Goal: Check status: Check status

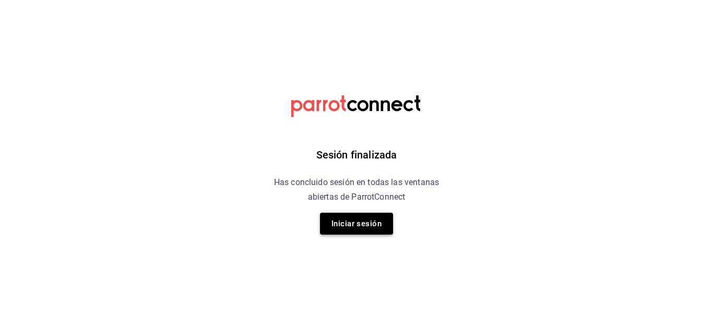
click at [363, 223] on button "Iniciar sesión" at bounding box center [356, 224] width 73 height 22
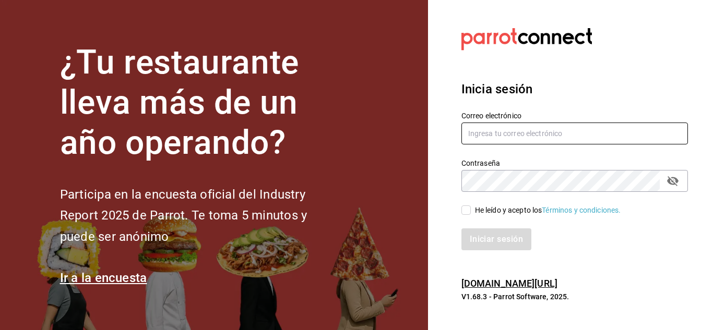
type input "[EMAIL_ADDRESS][DOMAIN_NAME]"
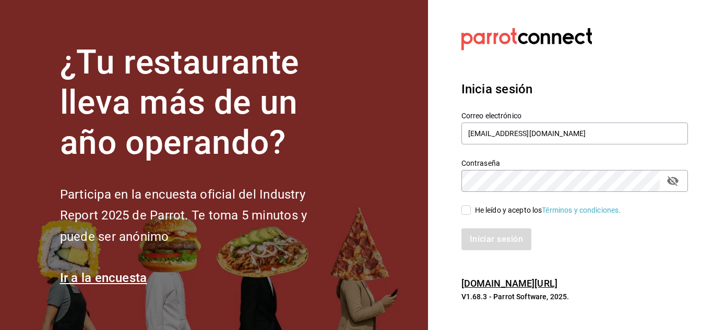
click at [466, 210] on input "He leído y acepto los Términos y condiciones." at bounding box center [465, 210] width 9 height 9
checkbox input "true"
click at [488, 240] on button "Iniciar sesión" at bounding box center [496, 240] width 71 height 22
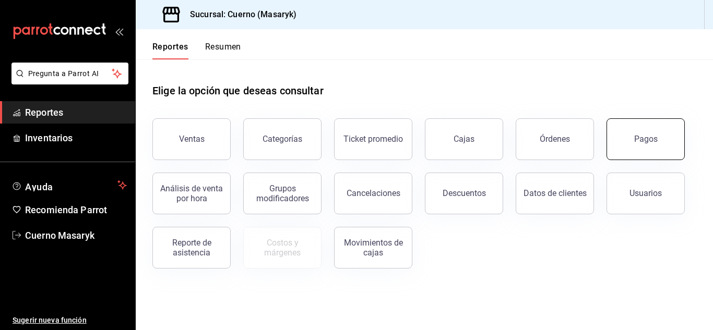
click at [648, 142] on div "Pagos" at bounding box center [645, 139] width 23 height 10
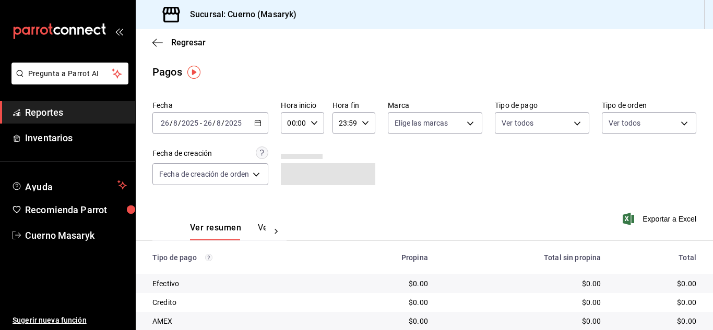
click at [259, 121] on \(Stroke\) "button" at bounding box center [258, 124] width 6 height 6
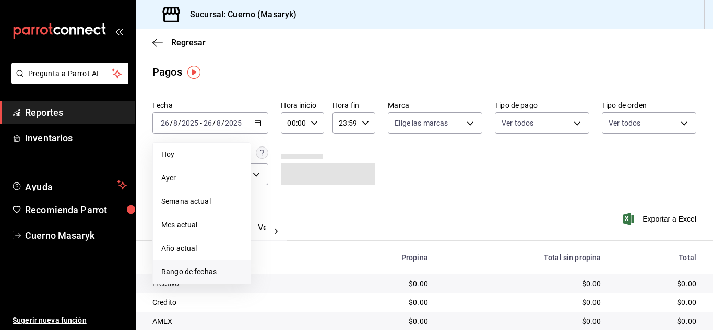
click at [219, 273] on span "Rango de fechas" at bounding box center [201, 272] width 81 height 11
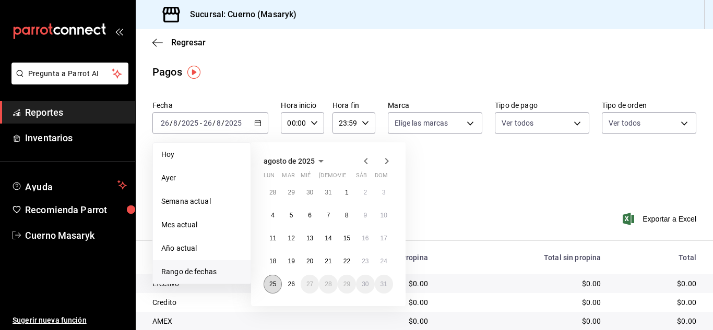
click at [278, 282] on button "25" at bounding box center [273, 284] width 18 height 19
click at [290, 284] on abbr "26" at bounding box center [291, 284] width 7 height 7
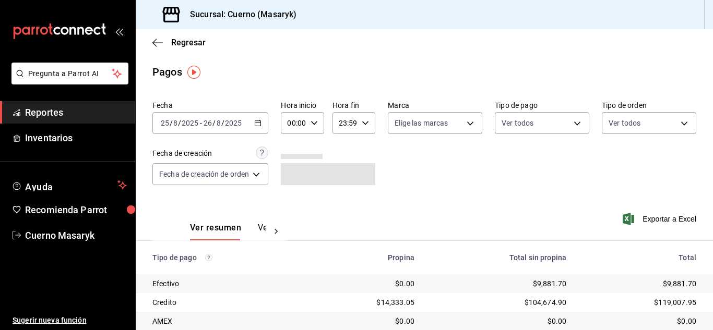
click at [317, 124] on icon "button" at bounding box center [314, 123] width 7 height 7
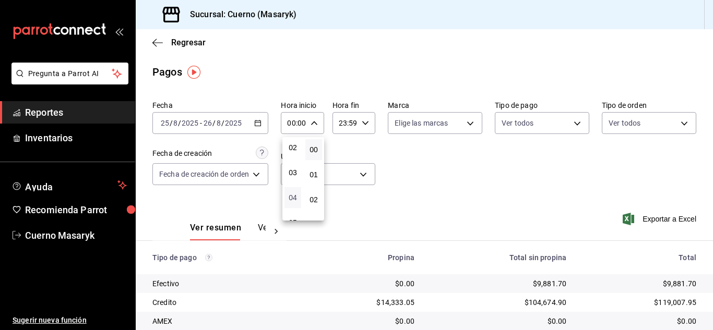
click at [291, 200] on span "04" at bounding box center [293, 198] width 4 height 8
type input "04:00"
click at [366, 122] on div at bounding box center [356, 165] width 713 height 330
click at [362, 122] on \(Stroke\) "button" at bounding box center [365, 123] width 6 height 4
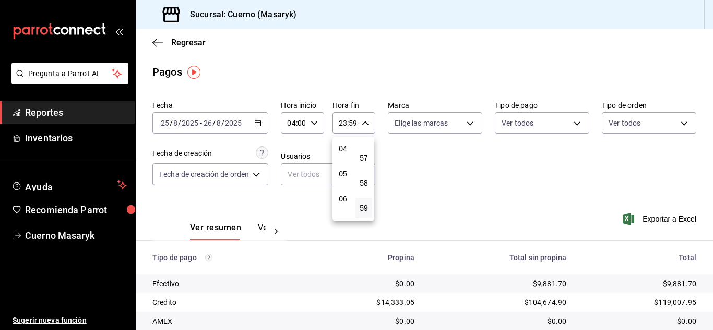
scroll to position [100, 0]
click at [342, 172] on span "05" at bounding box center [343, 175] width 4 height 8
type input "05:59"
click at [478, 190] on div at bounding box center [356, 165] width 713 height 330
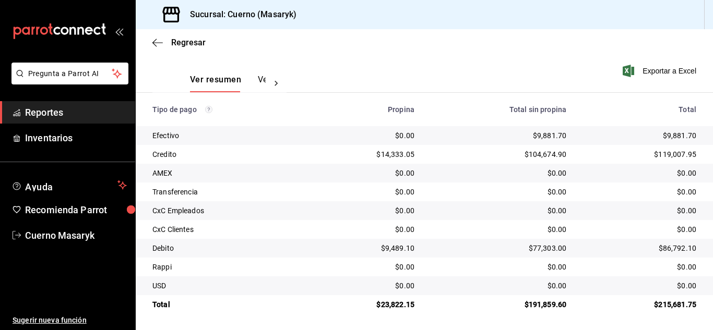
scroll to position [149, 0]
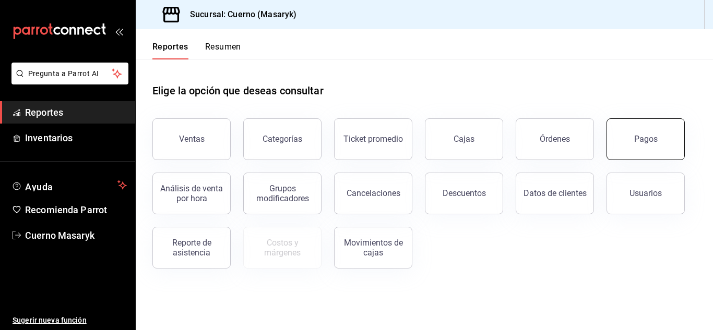
click at [632, 140] on button "Pagos" at bounding box center [646, 139] width 78 height 42
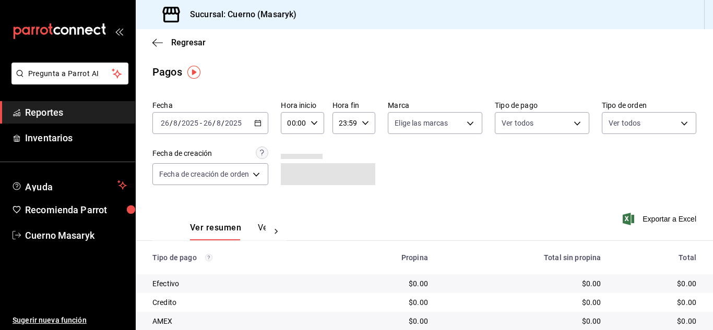
click at [258, 124] on icon "button" at bounding box center [257, 123] width 7 height 7
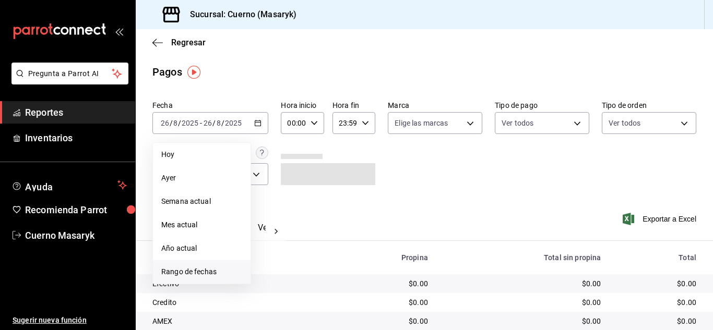
click at [211, 269] on span "Rango de fechas" at bounding box center [201, 272] width 81 height 11
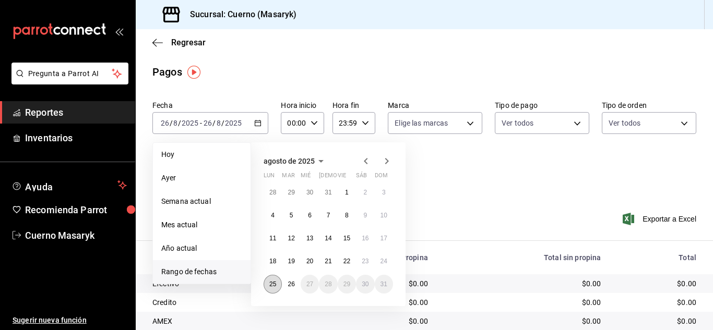
click at [274, 286] on abbr "25" at bounding box center [272, 284] width 7 height 7
click at [289, 287] on abbr "26" at bounding box center [291, 284] width 7 height 7
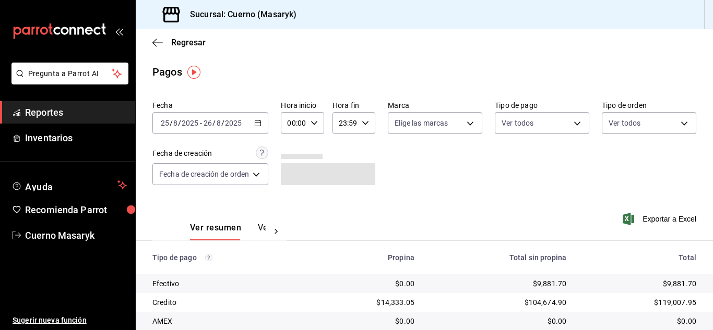
click at [324, 118] on div "00:00 Hora inicio" at bounding box center [302, 123] width 43 height 22
click at [294, 197] on span "04" at bounding box center [293, 198] width 4 height 8
type input "04:00"
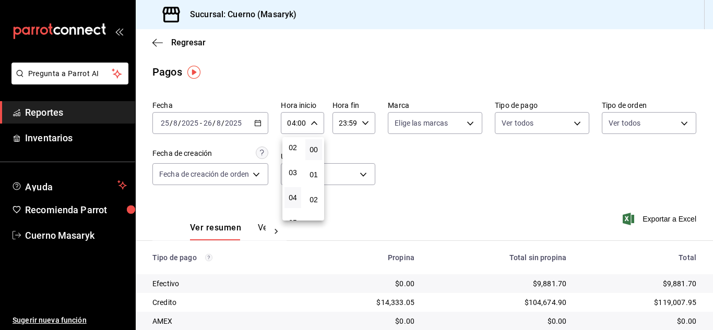
click at [370, 125] on div at bounding box center [356, 165] width 713 height 330
click at [366, 125] on icon "button" at bounding box center [365, 123] width 7 height 7
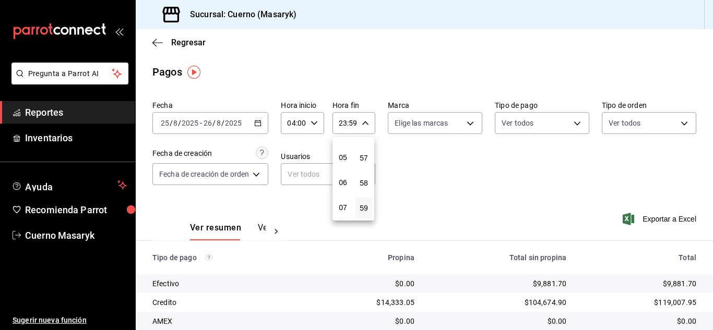
scroll to position [100, 0]
click at [338, 176] on button "05" at bounding box center [343, 174] width 17 height 21
type input "05:59"
click at [472, 163] on div at bounding box center [356, 165] width 713 height 330
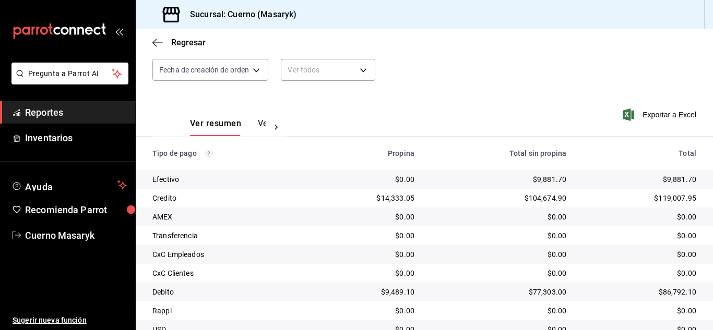
scroll to position [149, 0]
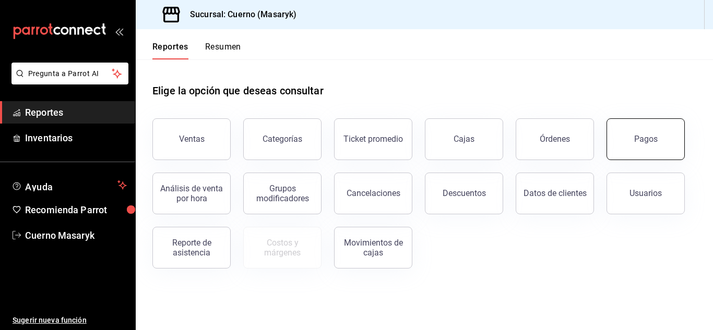
click at [661, 147] on button "Pagos" at bounding box center [646, 139] width 78 height 42
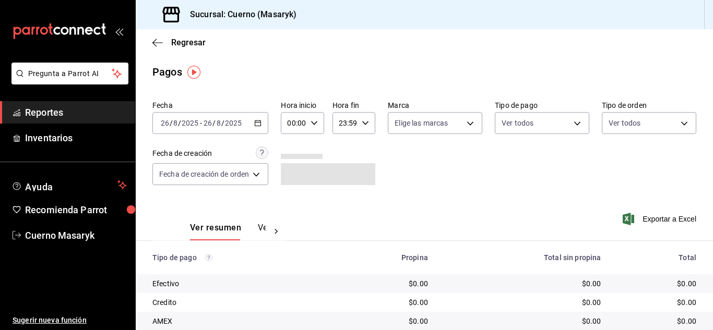
click at [257, 121] on icon "button" at bounding box center [257, 123] width 7 height 7
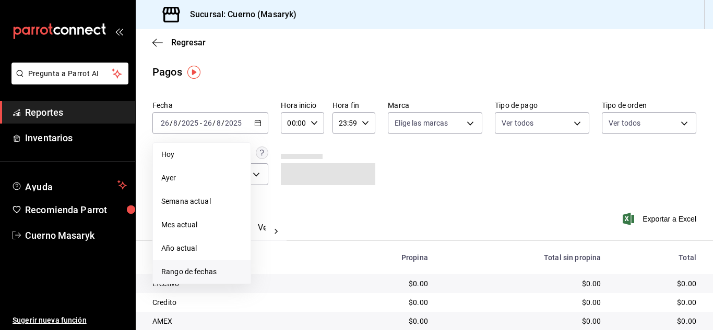
click at [198, 270] on span "Rango de fechas" at bounding box center [201, 272] width 81 height 11
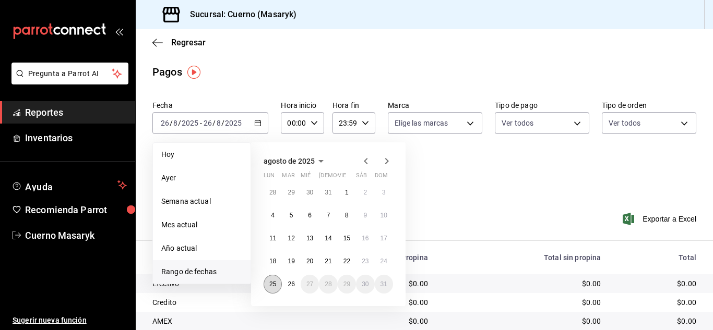
click at [275, 283] on abbr "25" at bounding box center [272, 284] width 7 height 7
click at [289, 280] on button "26" at bounding box center [291, 284] width 18 height 19
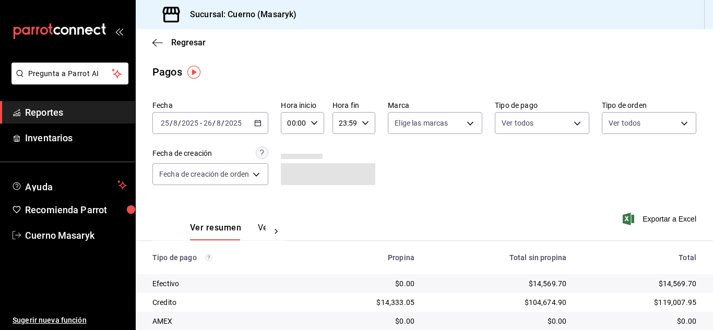
click at [315, 125] on icon "button" at bounding box center [314, 123] width 7 height 7
click at [292, 196] on span "04" at bounding box center [293, 198] width 4 height 8
type input "04:00"
click at [367, 121] on div at bounding box center [356, 165] width 713 height 330
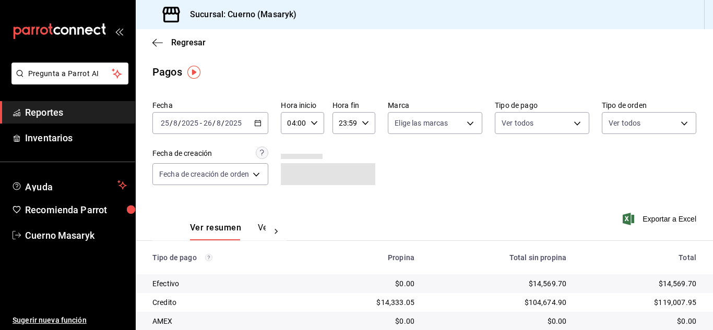
click at [367, 121] on icon "button" at bounding box center [365, 123] width 7 height 7
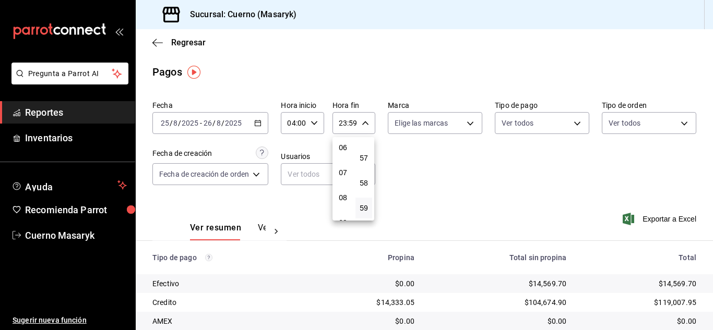
scroll to position [100, 0]
click at [345, 173] on span "05" at bounding box center [343, 175] width 4 height 8
type input "05:59"
click at [514, 184] on div at bounding box center [356, 165] width 713 height 330
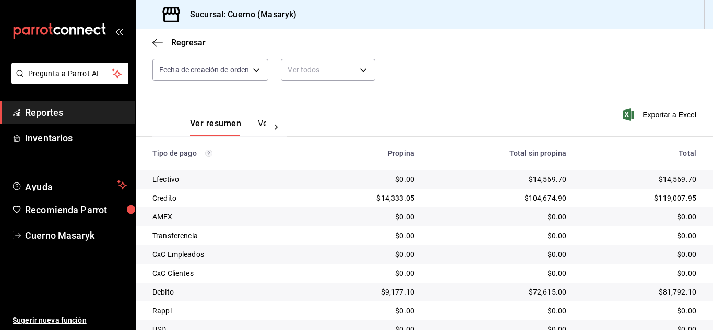
scroll to position [149, 0]
